Goal: Transaction & Acquisition: Purchase product/service

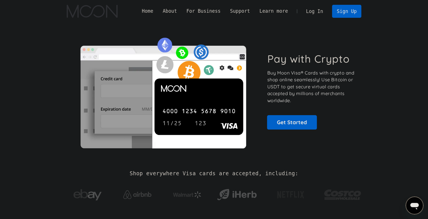
click at [322, 10] on link "Log In" at bounding box center [315, 11] width 26 height 12
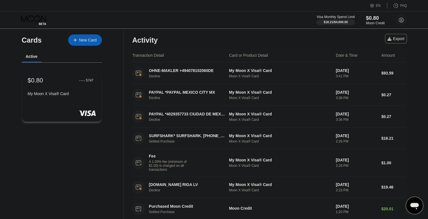
click at [372, 22] on div "Moon Credit" at bounding box center [375, 23] width 19 height 4
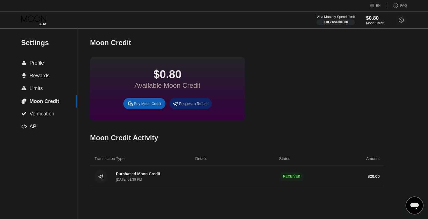
click at [41, 63] on span "Profile" at bounding box center [37, 63] width 14 height 6
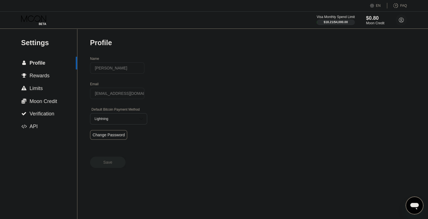
click at [37, 26] on div "Visa Monthly Spend Limit $18.21 / $4,000.00 $0.80 Moon Credit [PERSON_NAME] [EM…" at bounding box center [214, 20] width 428 height 17
click at [38, 19] on icon at bounding box center [34, 20] width 26 height 10
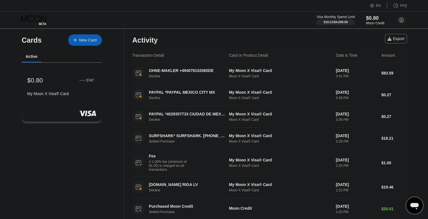
click at [60, 93] on div "$0.80 ● ● ● ● 5747 My Moon X Visa® Card" at bounding box center [61, 87] width 69 height 22
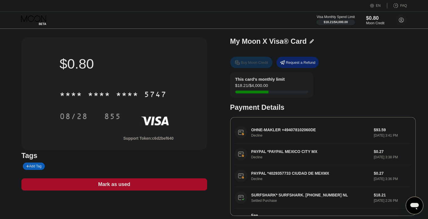
click at [261, 65] on div "Buy Moon Credit" at bounding box center [254, 62] width 27 height 5
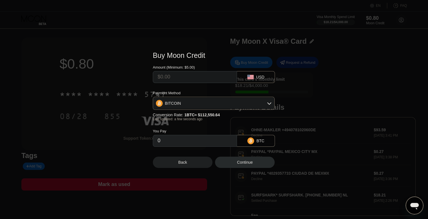
click at [195, 78] on input "text" at bounding box center [195, 76] width 75 height 11
type input "$5"
type input "0.00004443"
type input "$55"
type input "0.00048867"
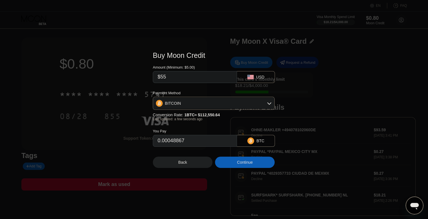
type input "$5"
type input "0.00004443"
click at [267, 81] on div "USD" at bounding box center [256, 77] width 38 height 12
click at [263, 75] on div "USD" at bounding box center [260, 77] width 8 height 5
click at [259, 75] on div "USD" at bounding box center [260, 77] width 8 height 5
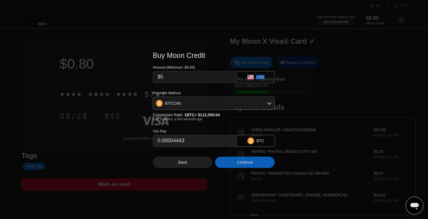
click at [259, 75] on div "USD" at bounding box center [260, 77] width 8 height 5
click at [252, 75] on icon at bounding box center [251, 77] width 6 height 5
click at [253, 75] on icon at bounding box center [251, 77] width 6 height 5
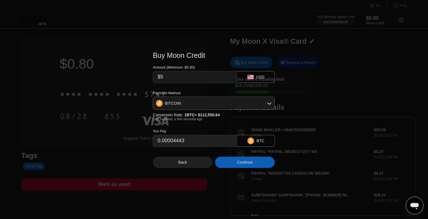
click at [262, 76] on div "USD" at bounding box center [260, 77] width 8 height 5
drag, startPoint x: 188, startPoint y: 77, endPoint x: 131, endPoint y: 69, distance: 58.1
click at [140, 71] on div "Buy Moon Credit Amount (Minimum: $5.00) $5 USD Payment Method BITCOIN Conversio…" at bounding box center [214, 109] width 428 height 133
type input "$6"
type input "0.00005331"
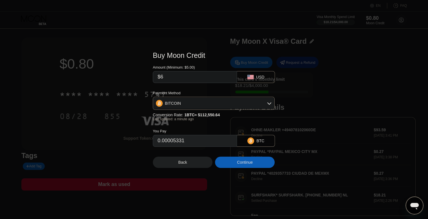
type input "$62"
type input "0.00055087"
type input "$62"
click at [239, 164] on div "Continue" at bounding box center [245, 162] width 16 height 5
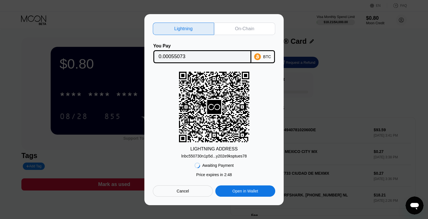
click at [185, 33] on div "Lightning On-Chain You Pay 0.00055073 BTC LIGHTNING ADDRESS lnbc550730n1p5d...y…" at bounding box center [214, 110] width 123 height 174
click at [230, 26] on div "On-Chain" at bounding box center [244, 29] width 61 height 12
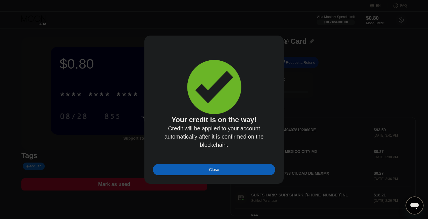
click at [225, 175] on div "Close" at bounding box center [214, 169] width 123 height 11
